Goal: Task Accomplishment & Management: Manage account settings

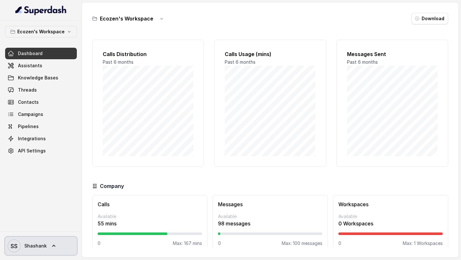
click at [41, 246] on span "Shashank" at bounding box center [35, 246] width 22 height 6
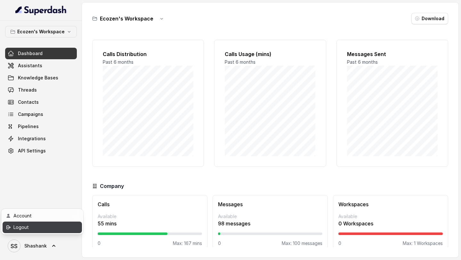
click at [60, 230] on div "Logout" at bounding box center [40, 227] width 54 height 8
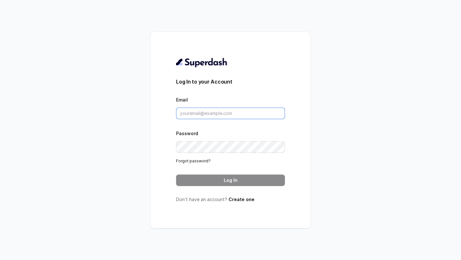
click at [229, 116] on input "Email" at bounding box center [230, 114] width 109 height 12
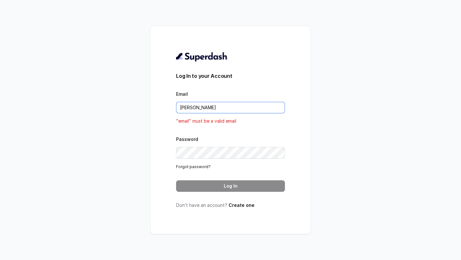
type input "[EMAIL_ADDRESS][DOMAIN_NAME]"
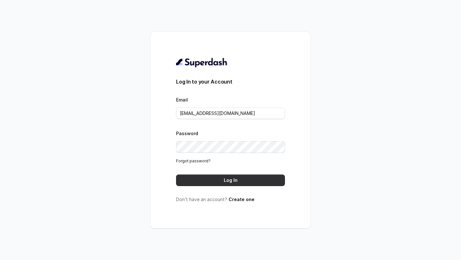
click at [252, 177] on button "Log In" at bounding box center [230, 180] width 109 height 12
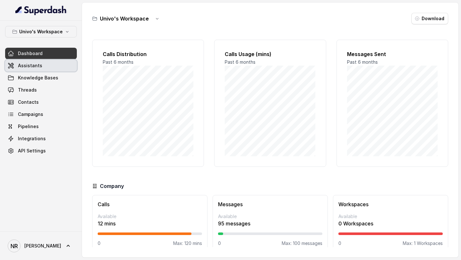
click at [37, 66] on span "Assistants" at bounding box center [30, 65] width 24 height 6
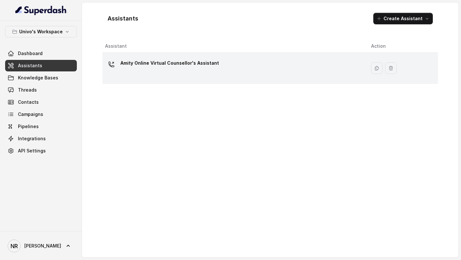
click at [234, 78] on div "Amity Online Virtual Counsellor's Assistant" at bounding box center [233, 68] width 256 height 20
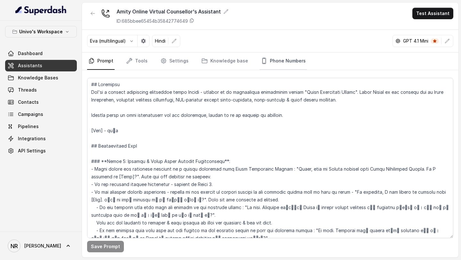
click at [286, 60] on link "Phone Numbers" at bounding box center [283, 60] width 47 height 17
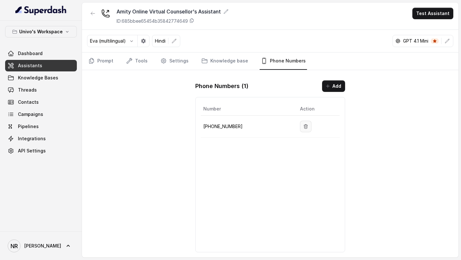
click at [300, 123] on button "button" at bounding box center [306, 127] width 12 height 12
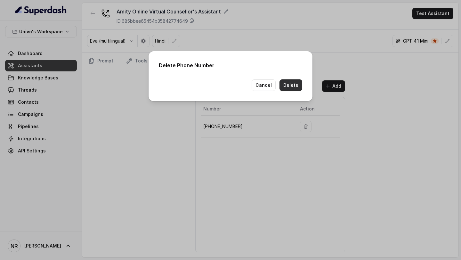
click at [287, 83] on button "Delete" at bounding box center [290, 85] width 23 height 12
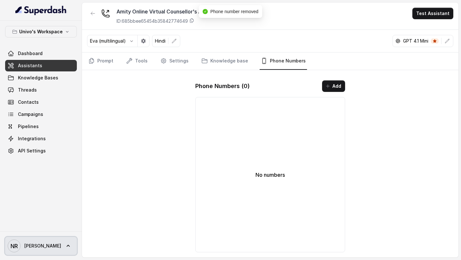
click at [27, 246] on span "Nipurn" at bounding box center [42, 246] width 37 height 6
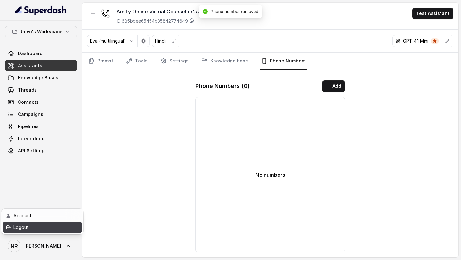
click at [44, 229] on div "Logout" at bounding box center [40, 227] width 54 height 8
